Goal: Transaction & Acquisition: Obtain resource

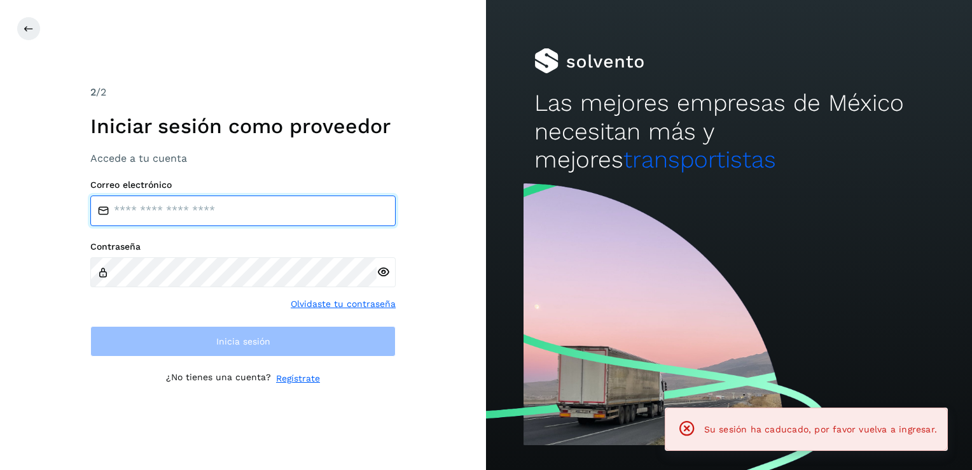
type input "**********"
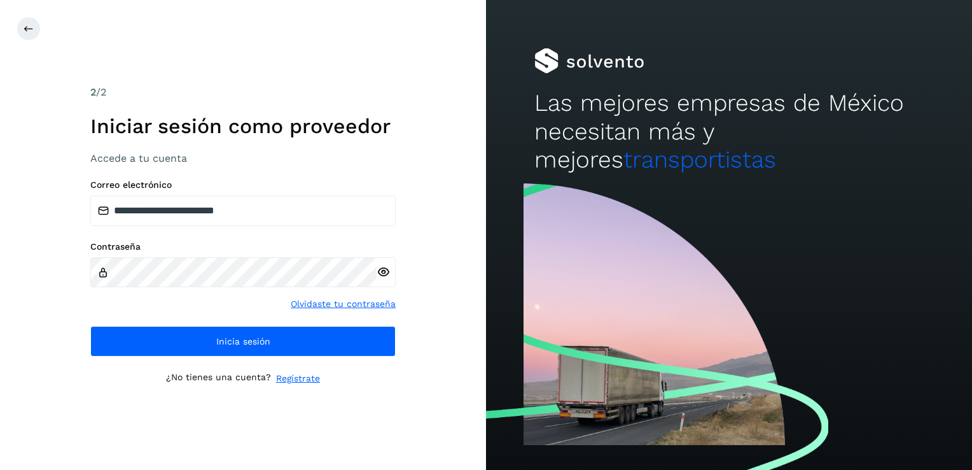
click at [361, 405] on div "**********" at bounding box center [243, 235] width 486 height 470
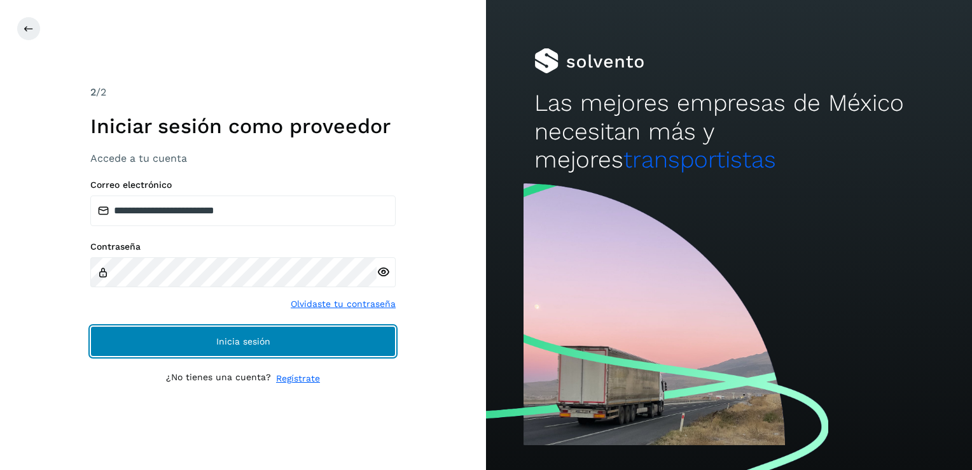
click at [244, 343] on span "Inicia sesión" at bounding box center [243, 341] width 54 height 9
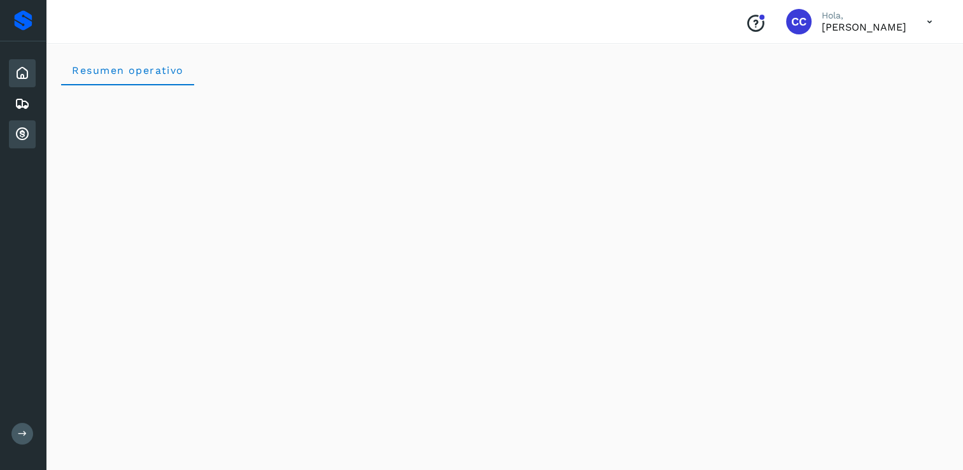
click at [26, 134] on icon at bounding box center [22, 134] width 15 height 15
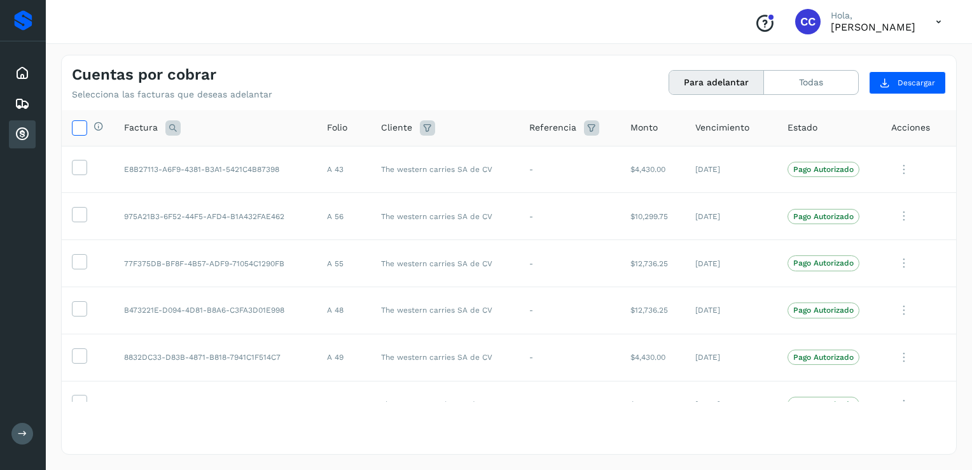
click at [83, 128] on icon at bounding box center [79, 126] width 13 height 13
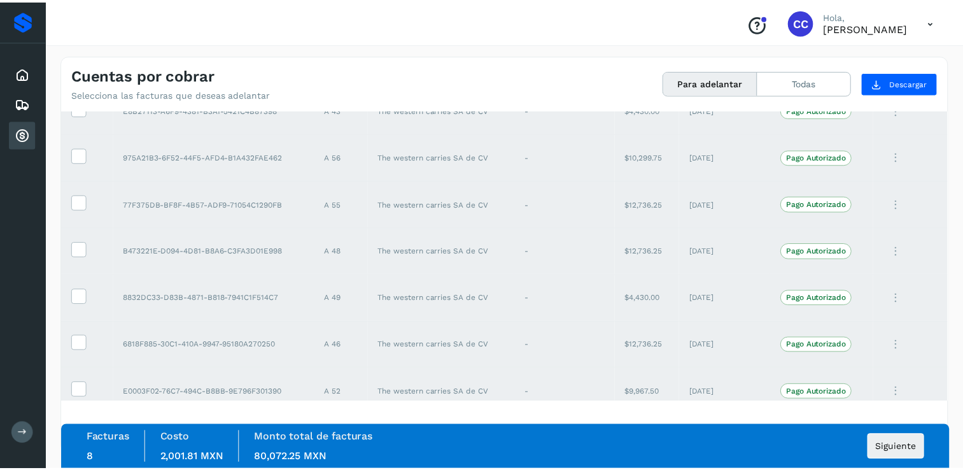
scroll to position [119, 0]
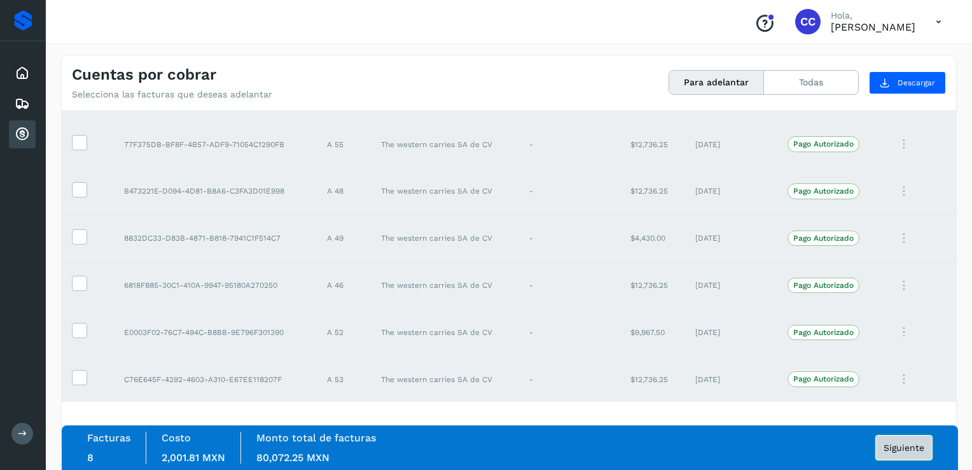
click at [901, 449] on span "Siguiente" at bounding box center [904, 447] width 41 height 9
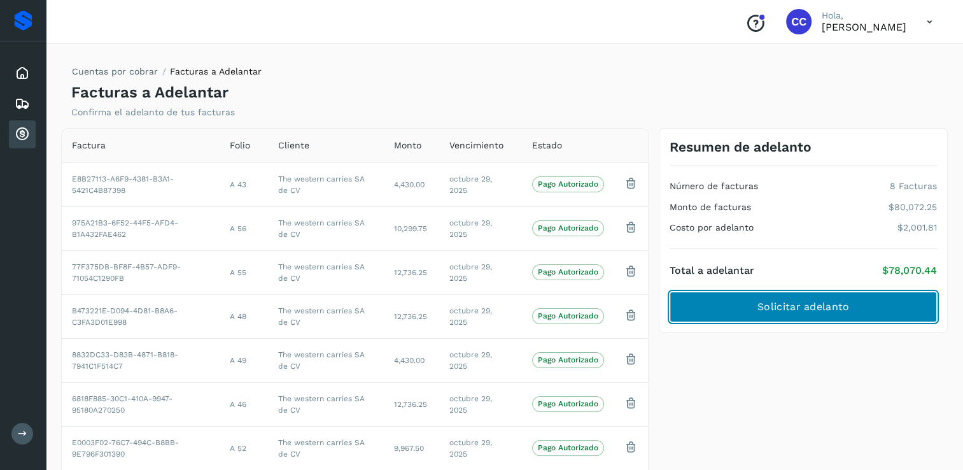
click at [825, 307] on span "Solicitar adelanto" at bounding box center [803, 307] width 92 height 14
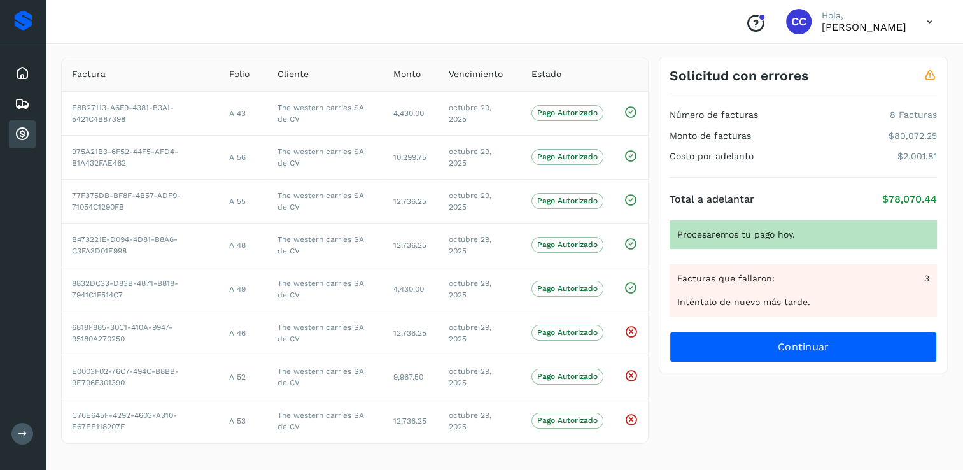
scroll to position [74, 0]
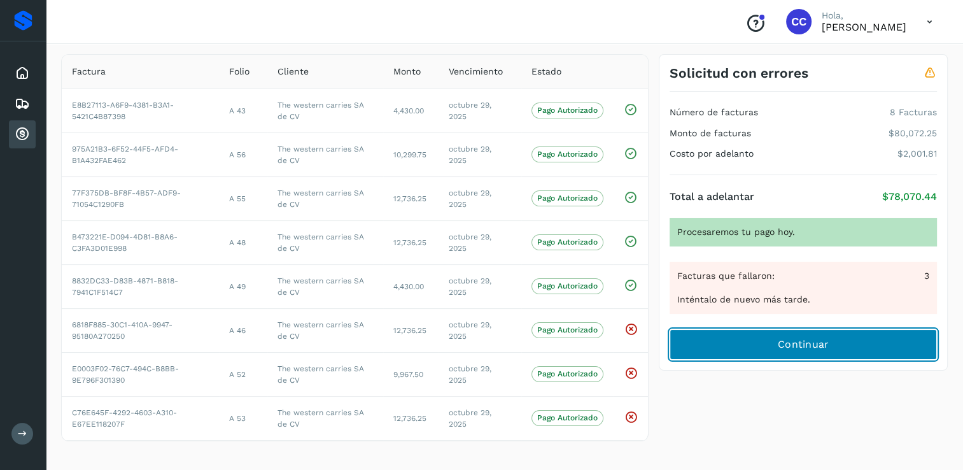
click at [793, 344] on span "Continuar" at bounding box center [804, 344] width 52 height 14
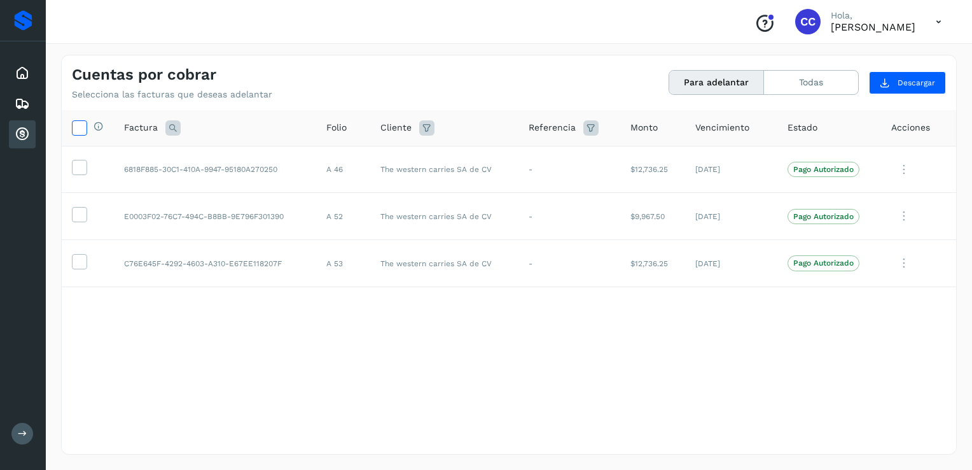
click at [79, 127] on icon at bounding box center [79, 126] width 13 height 13
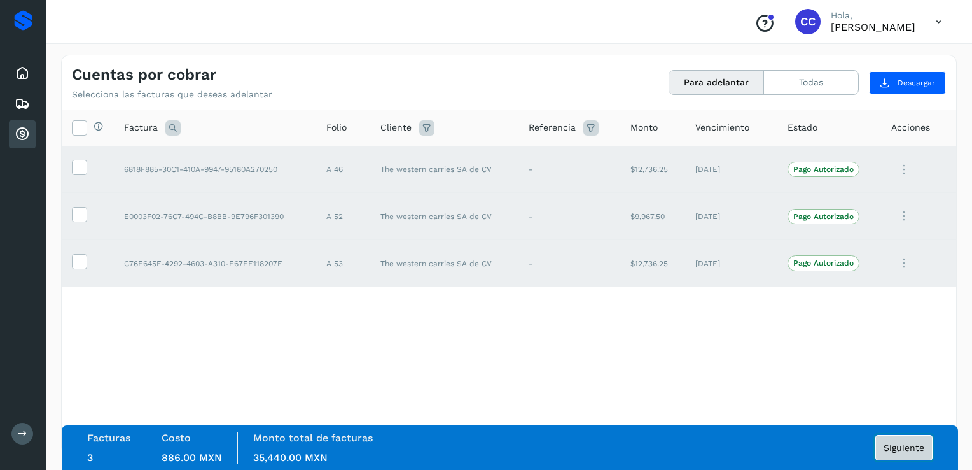
click at [902, 446] on span "Siguiente" at bounding box center [904, 447] width 41 height 9
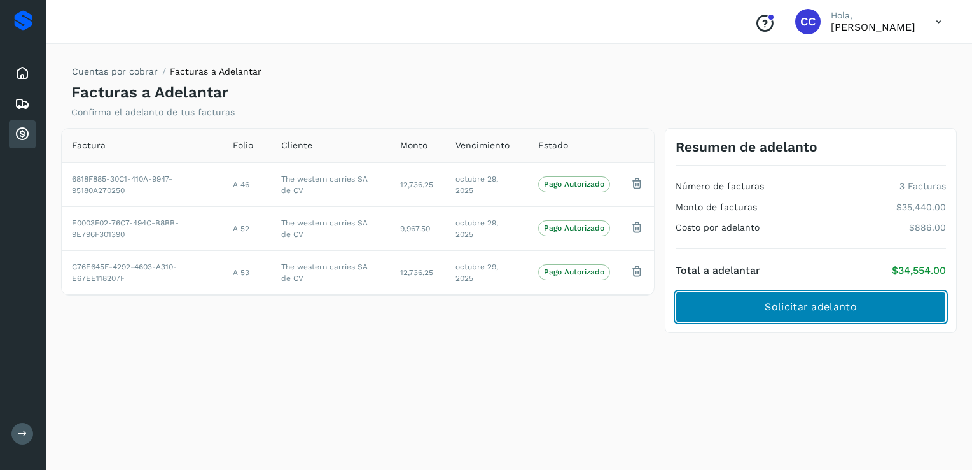
click at [826, 306] on span "Solicitar adelanto" at bounding box center [811, 307] width 92 height 14
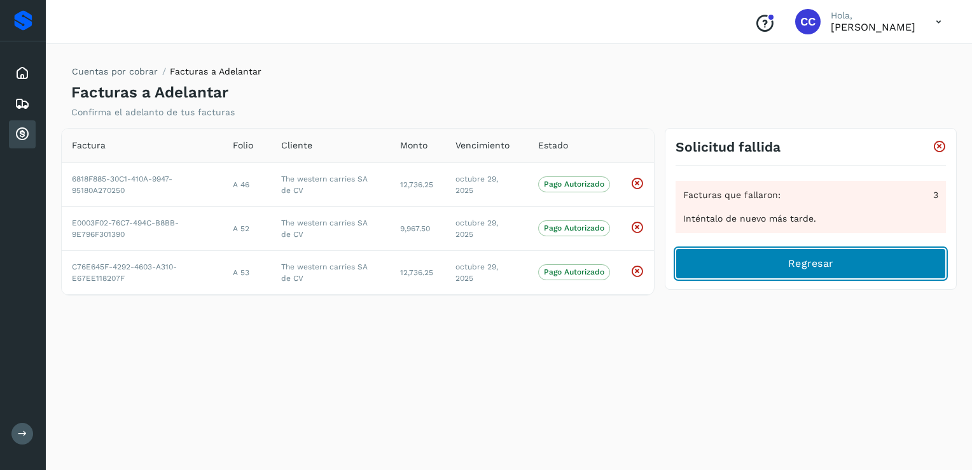
click at [815, 269] on span "Regresar" at bounding box center [811, 263] width 45 height 14
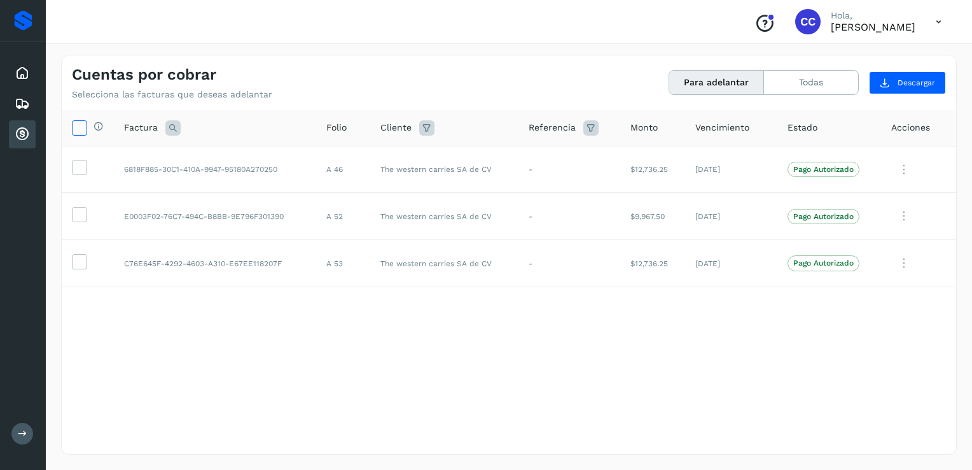
click at [78, 131] on icon at bounding box center [79, 126] width 13 height 13
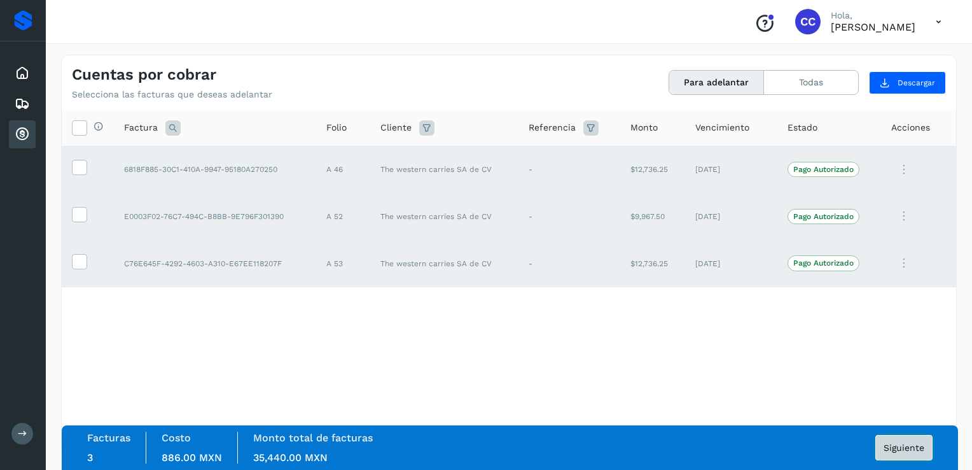
click at [907, 444] on span "Siguiente" at bounding box center [904, 447] width 41 height 9
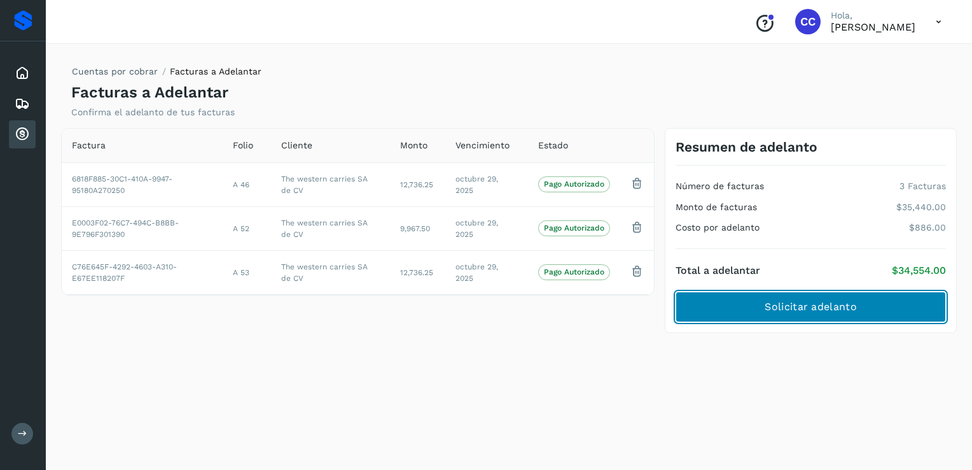
click at [767, 310] on span "Solicitar adelanto" at bounding box center [811, 307] width 92 height 14
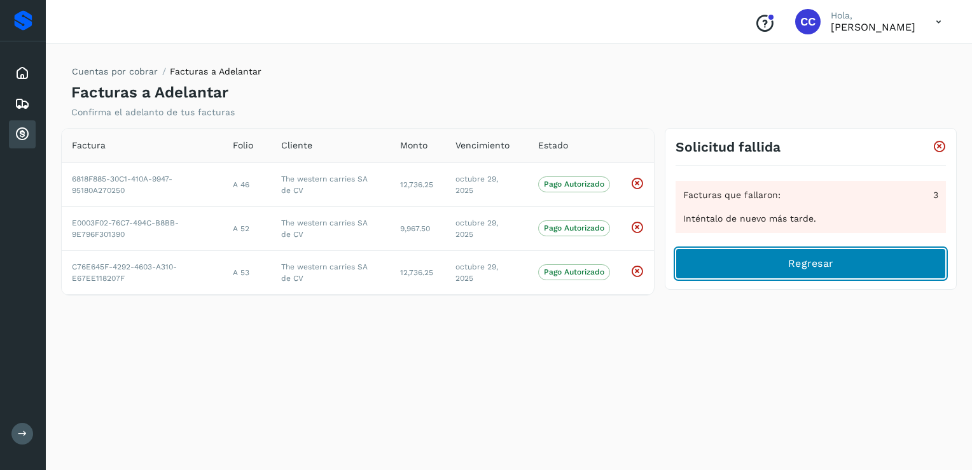
click at [838, 255] on button "Regresar" at bounding box center [811, 263] width 270 height 31
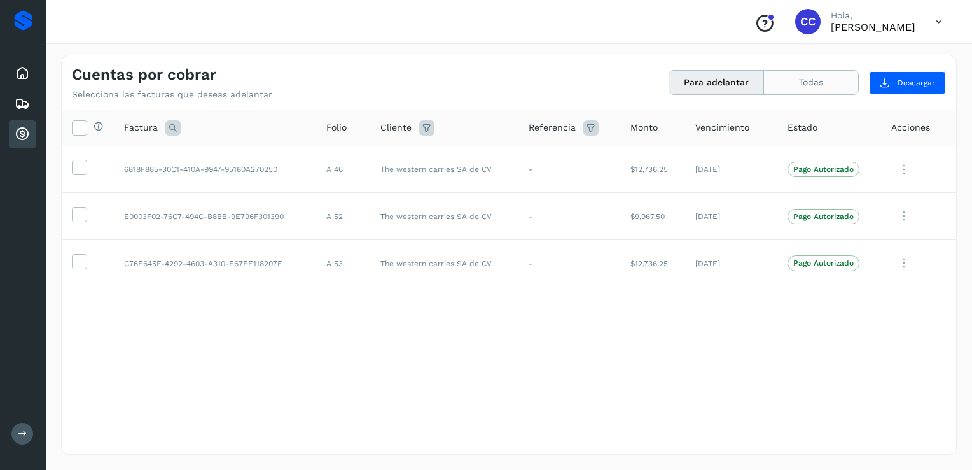
click at [831, 85] on button "Todas" at bounding box center [811, 83] width 94 height 24
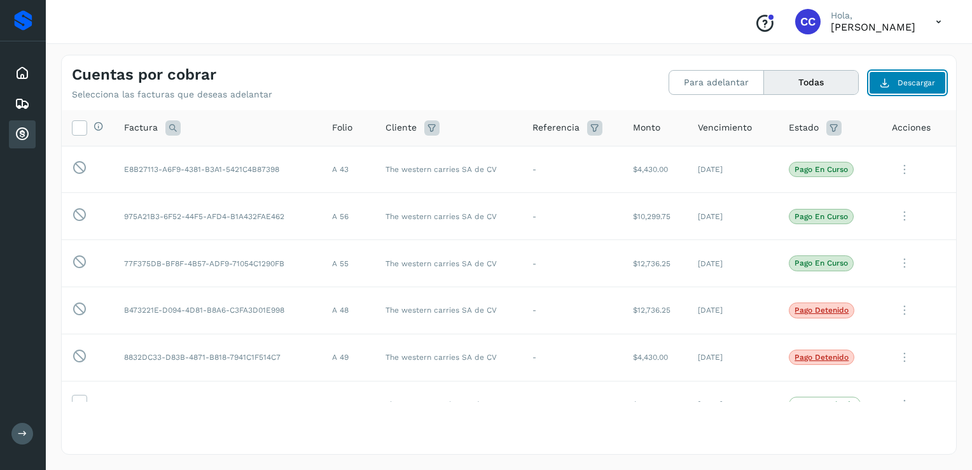
click at [921, 78] on span "Descargar" at bounding box center [917, 82] width 38 height 11
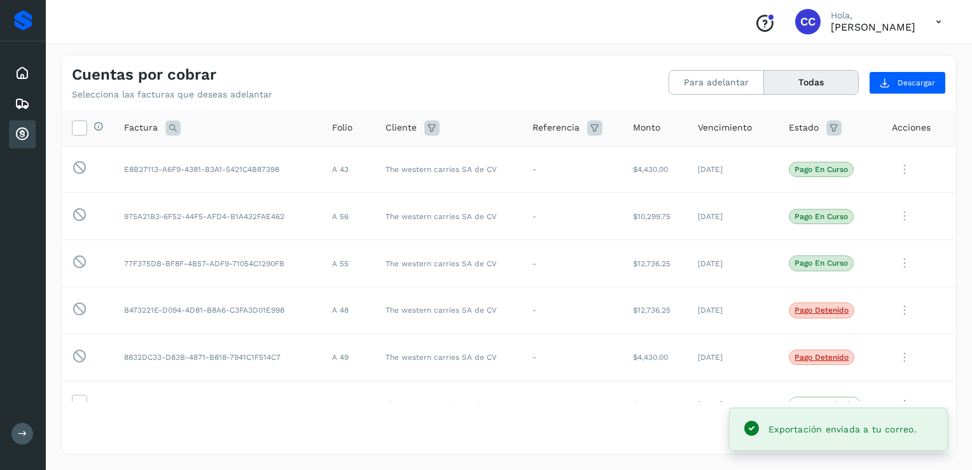
click at [836, 435] on div "Exportación enviada a tu correo." at bounding box center [843, 428] width 148 height 15
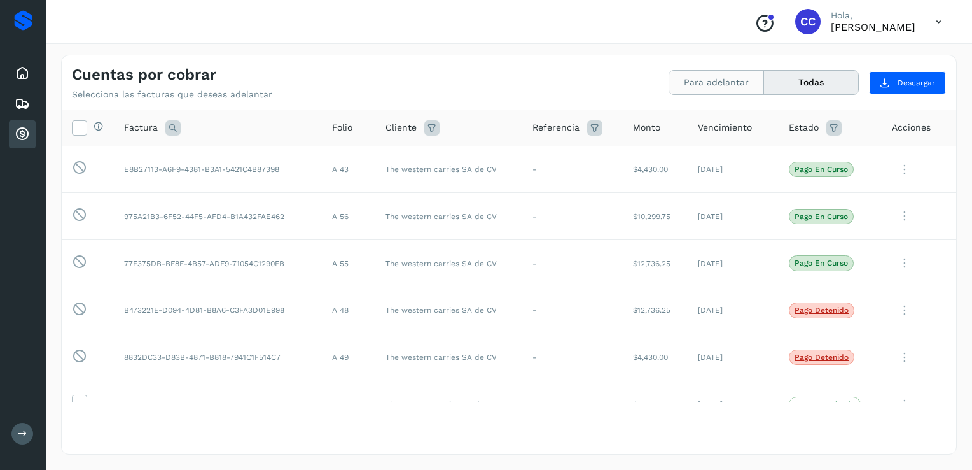
click at [746, 80] on button "Para adelantar" at bounding box center [717, 83] width 95 height 24
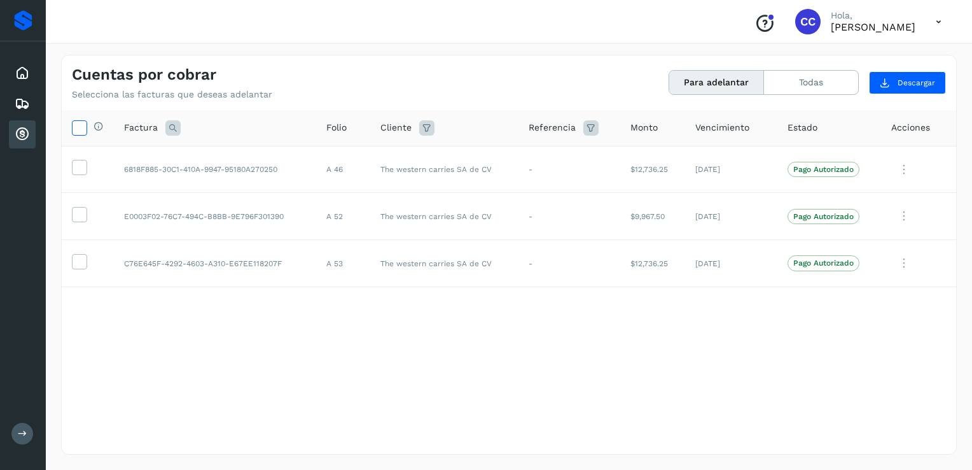
click at [83, 131] on icon at bounding box center [79, 126] width 13 height 13
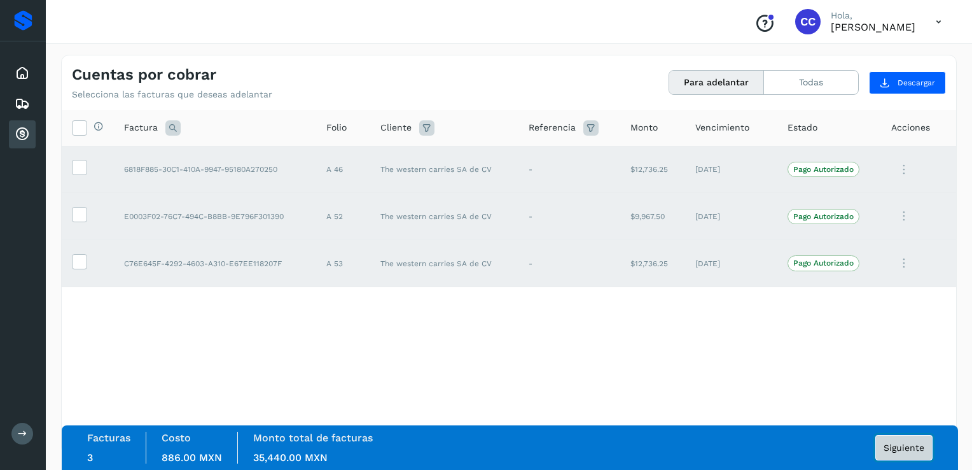
click at [914, 447] on span "Siguiente" at bounding box center [904, 447] width 41 height 9
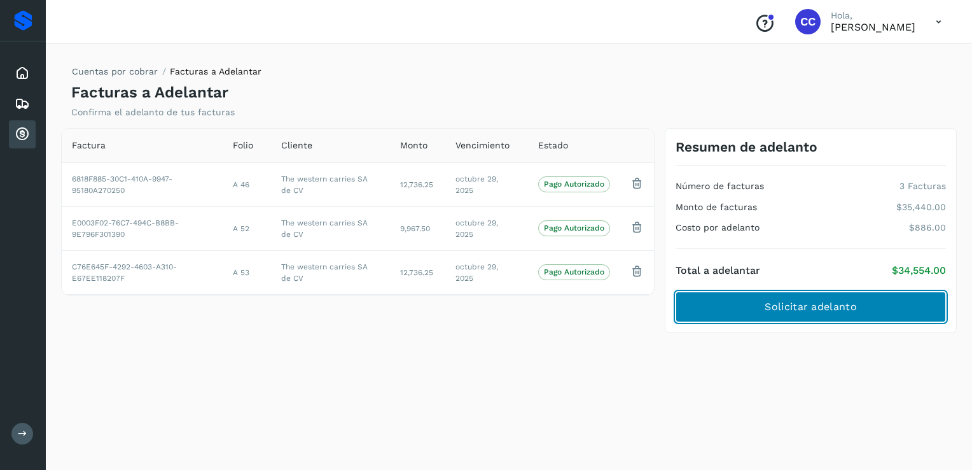
click at [850, 305] on span "Solicitar adelanto" at bounding box center [811, 307] width 92 height 14
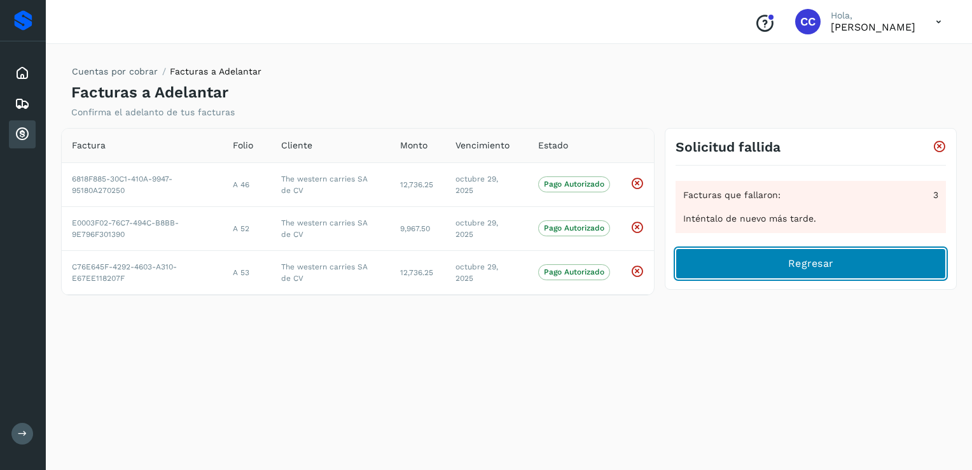
click at [821, 266] on span "Regresar" at bounding box center [811, 263] width 45 height 14
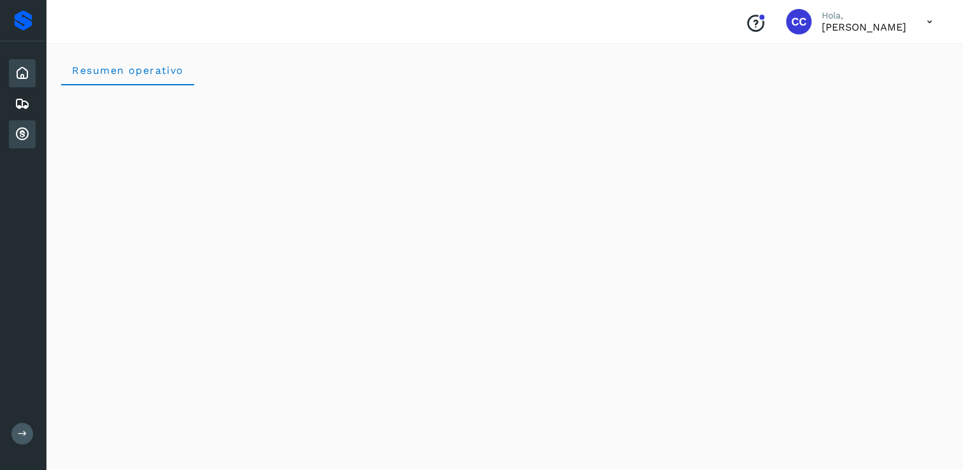
click at [15, 130] on icon at bounding box center [22, 134] width 15 height 15
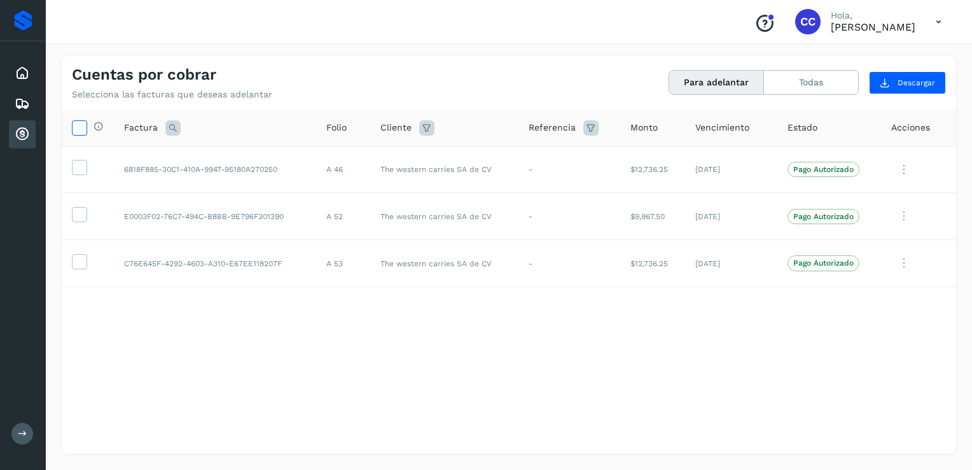
click at [75, 123] on icon at bounding box center [79, 126] width 13 height 13
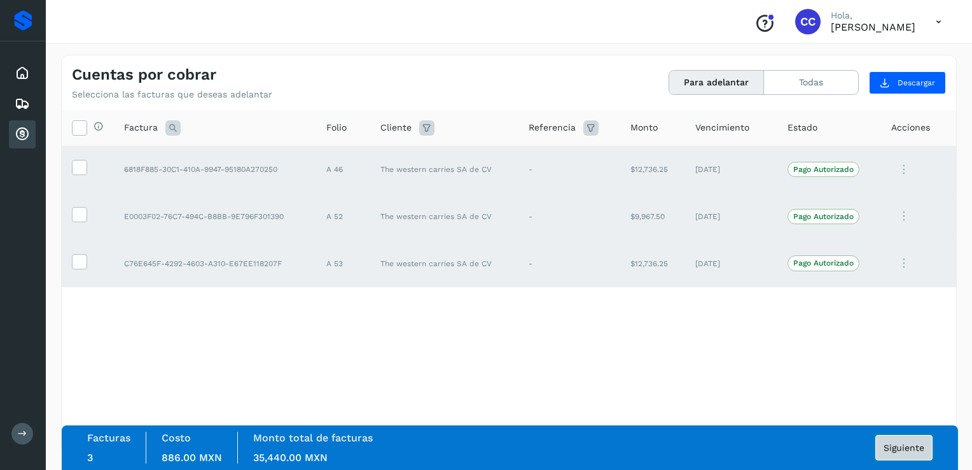
click at [913, 450] on span "Siguiente" at bounding box center [904, 447] width 41 height 9
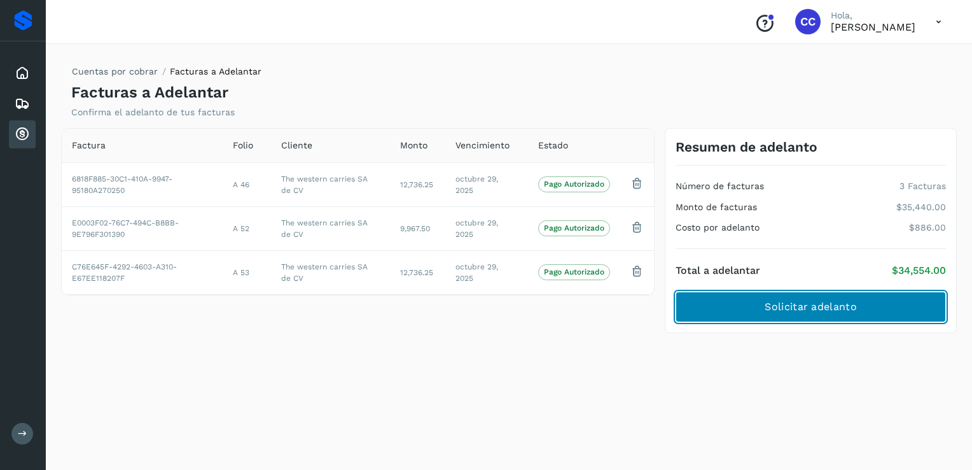
click at [827, 307] on span "Solicitar adelanto" at bounding box center [811, 307] width 92 height 14
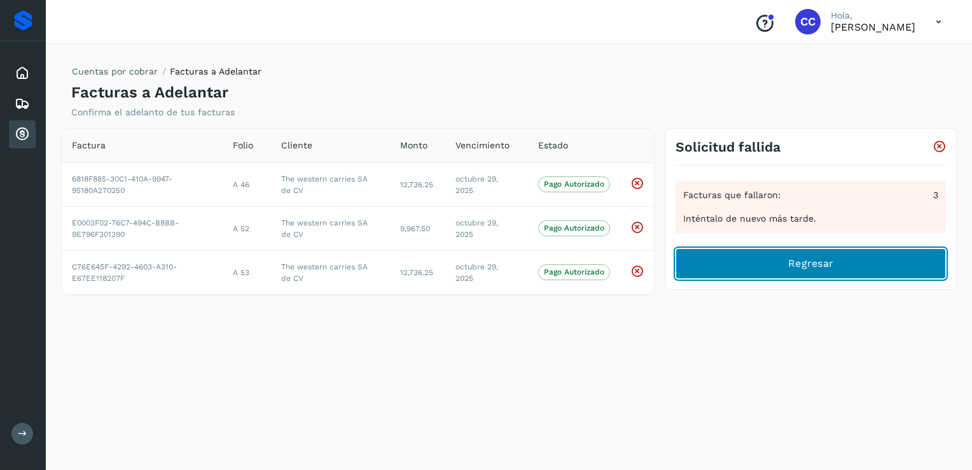
click at [752, 261] on button "Regresar" at bounding box center [811, 263] width 270 height 31
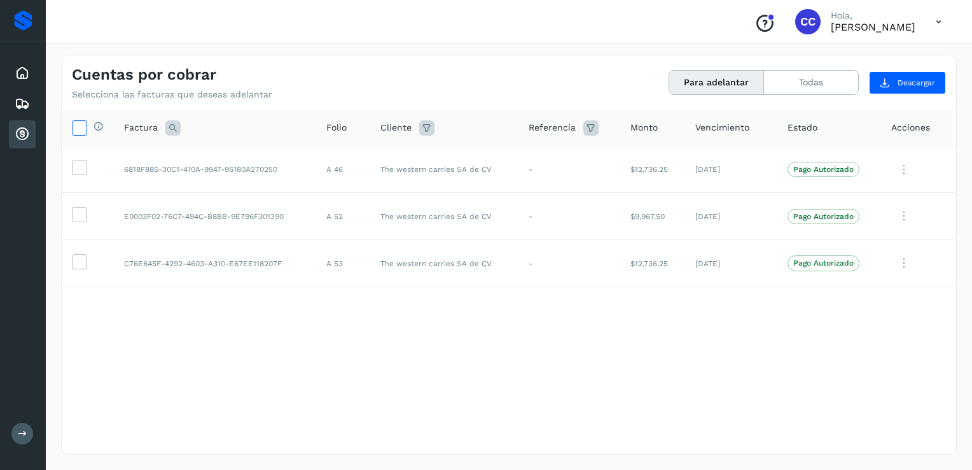
click at [80, 128] on icon at bounding box center [79, 126] width 13 height 13
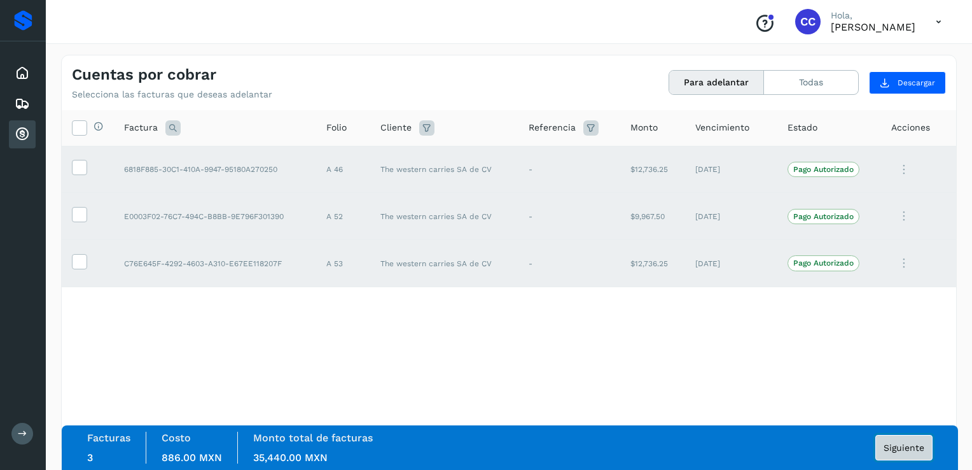
click at [913, 444] on span "Siguiente" at bounding box center [904, 447] width 41 height 9
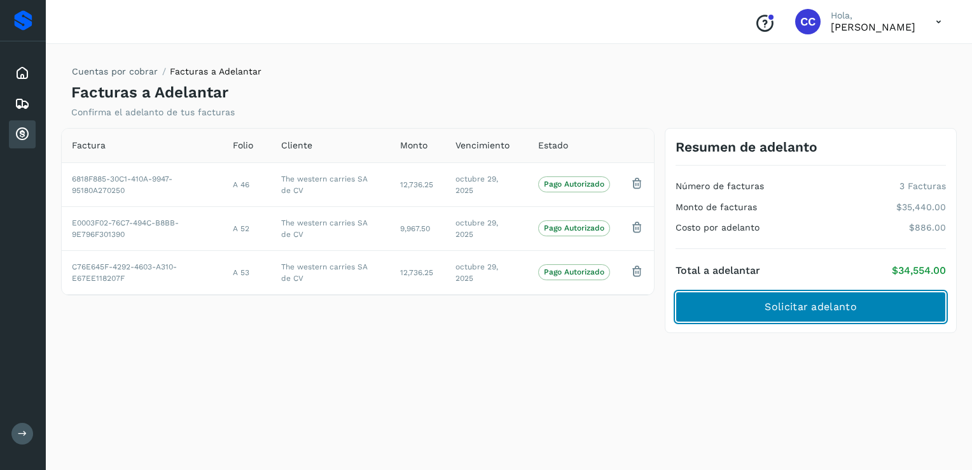
click at [838, 300] on span "Solicitar adelanto" at bounding box center [811, 307] width 92 height 14
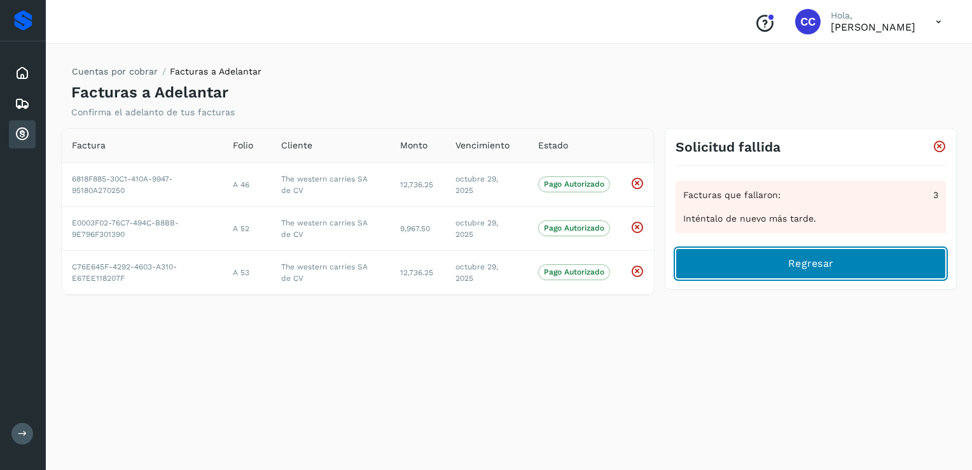
click at [835, 272] on button "Regresar" at bounding box center [811, 263] width 270 height 31
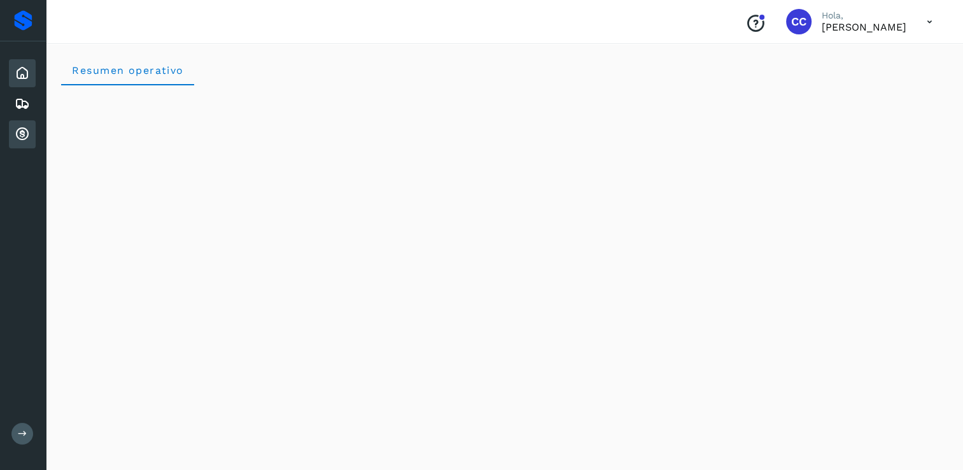
click at [19, 136] on icon at bounding box center [22, 134] width 15 height 15
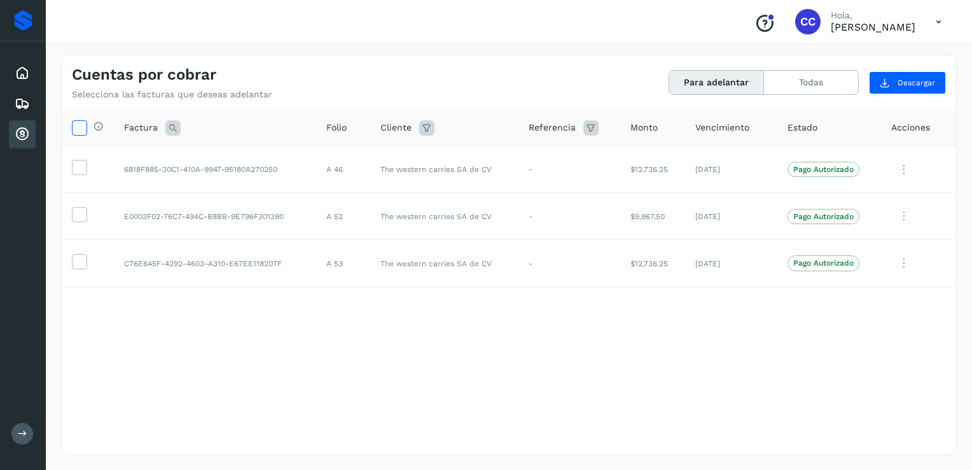
click at [84, 127] on icon at bounding box center [79, 126] width 13 height 13
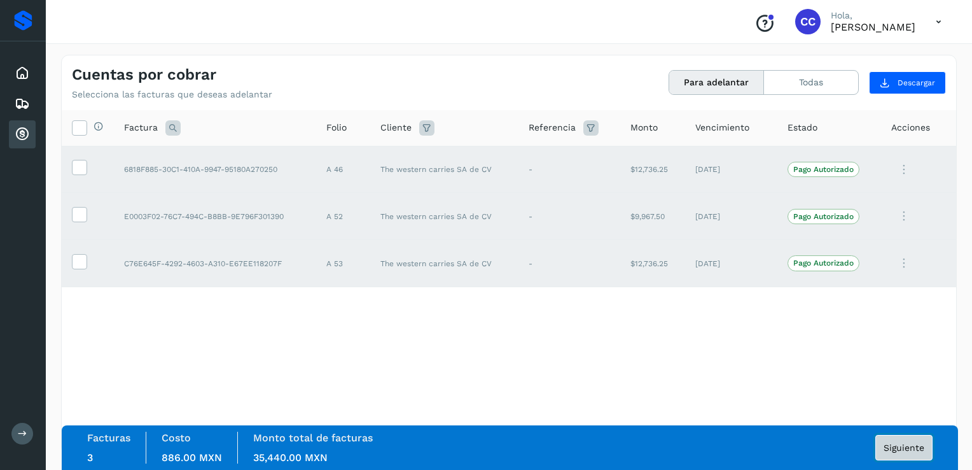
click at [902, 444] on span "Siguiente" at bounding box center [904, 447] width 41 height 9
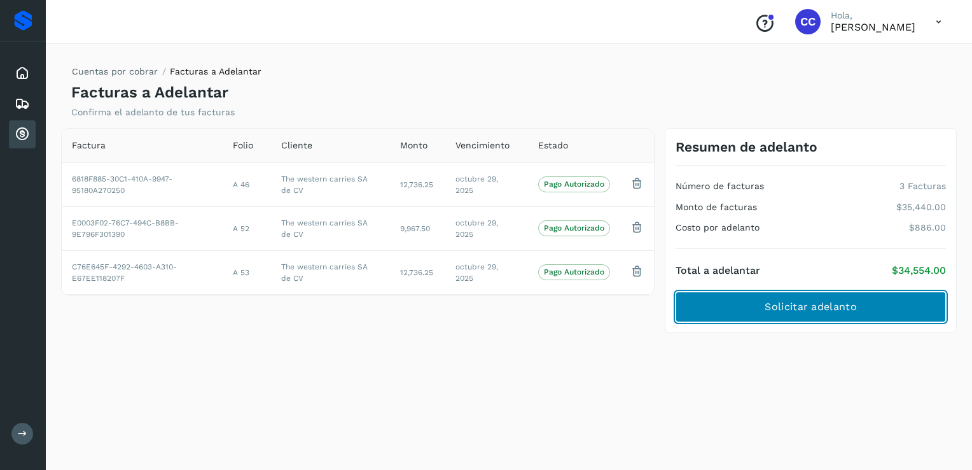
click at [797, 308] on span "Solicitar adelanto" at bounding box center [811, 307] width 92 height 14
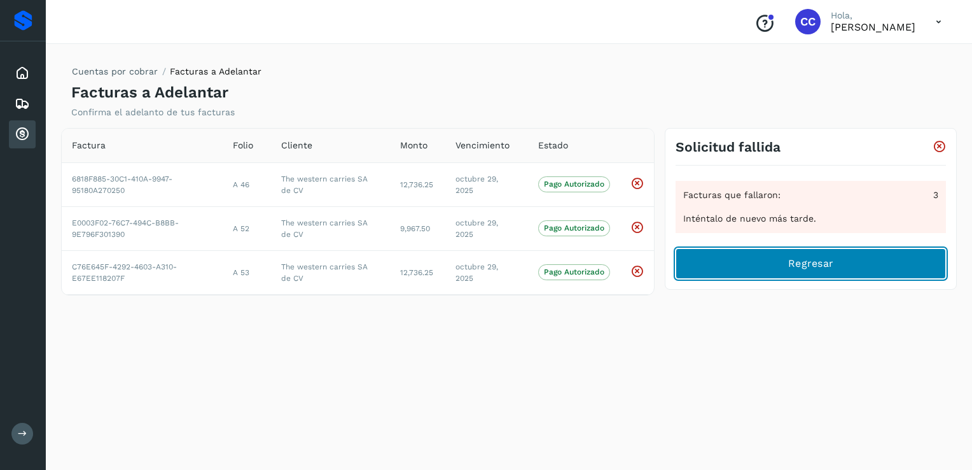
click at [804, 256] on span "Regresar" at bounding box center [811, 263] width 45 height 14
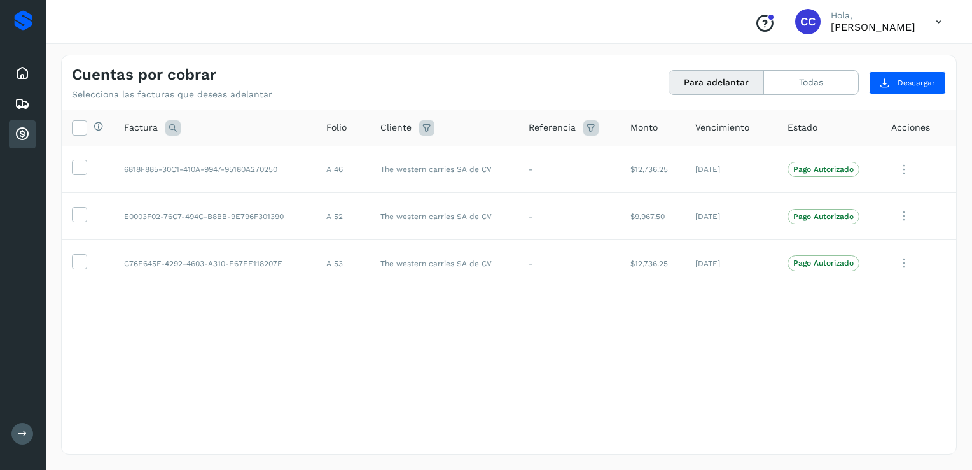
click at [78, 137] on th "Selecciona todas las facturas disponibles para adelanto" at bounding box center [88, 128] width 52 height 36
click at [74, 129] on icon at bounding box center [79, 126] width 13 height 13
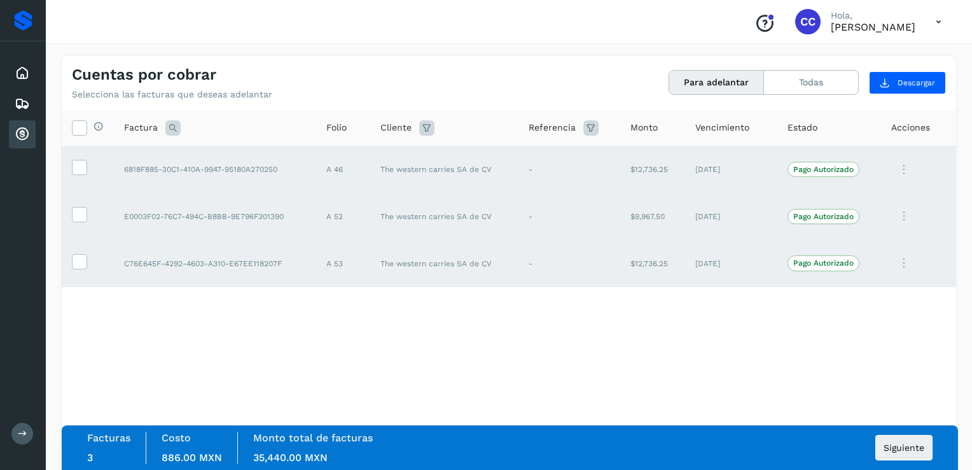
click at [904, 432] on div "Facturas 3 Costo 886.00 MXN Monto total de facturas 35,440.00 MXN Siguiente" at bounding box center [510, 447] width 846 height 32
click at [904, 447] on span "Siguiente" at bounding box center [904, 447] width 41 height 9
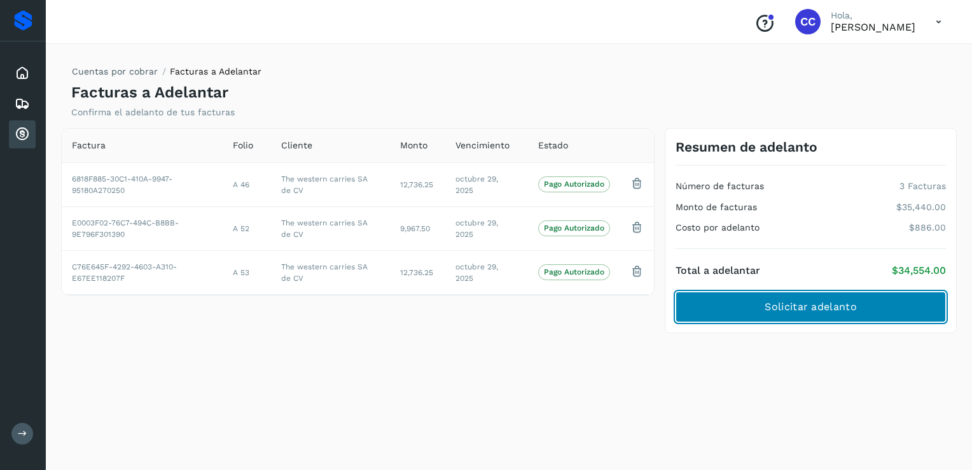
click at [819, 297] on button "Solicitar adelanto" at bounding box center [811, 306] width 270 height 31
